Goal: Navigation & Orientation: Find specific page/section

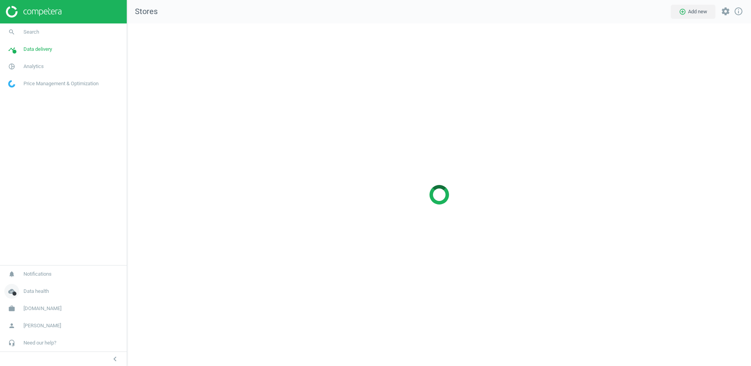
scroll to position [343, 624]
click at [37, 305] on span "[DOMAIN_NAME]" at bounding box center [42, 308] width 38 height 7
click at [29, 288] on span "Switch campaign" at bounding box center [26, 285] width 35 height 6
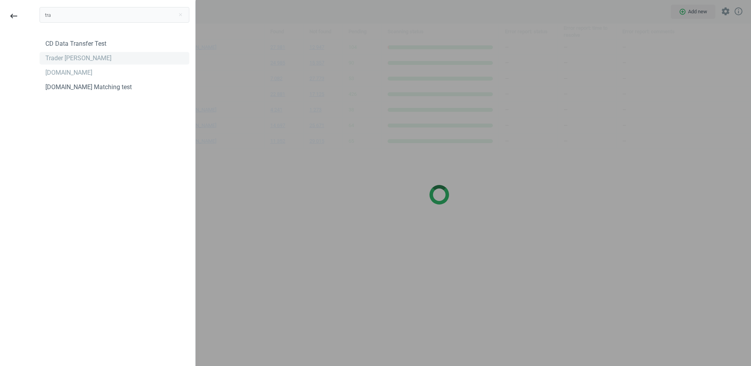
type input "tra"
click at [87, 58] on div "Trader [PERSON_NAME]" at bounding box center [114, 58] width 150 height 13
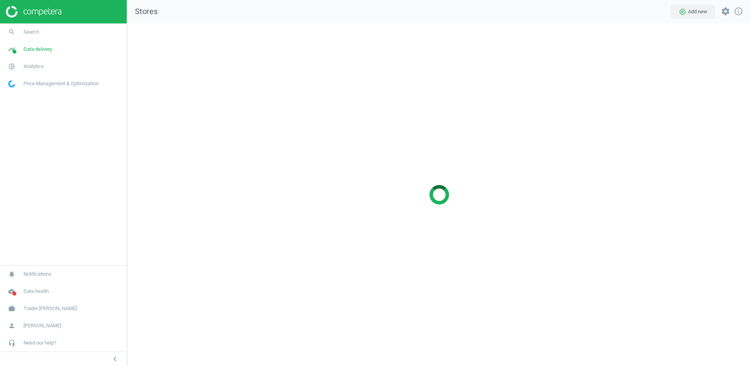
scroll to position [343, 624]
